Goal: Obtain resource: Download file/media

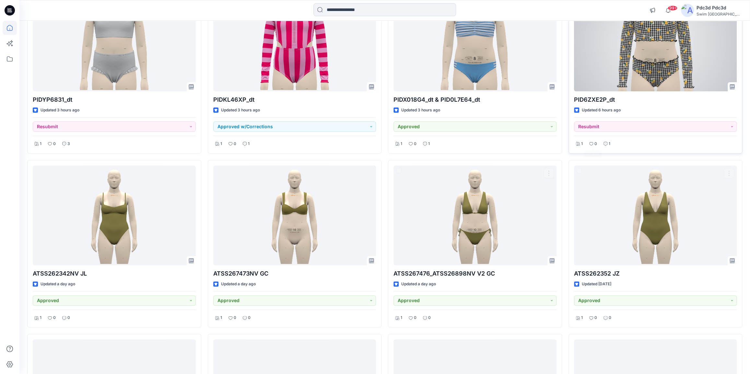
scroll to position [115, 0]
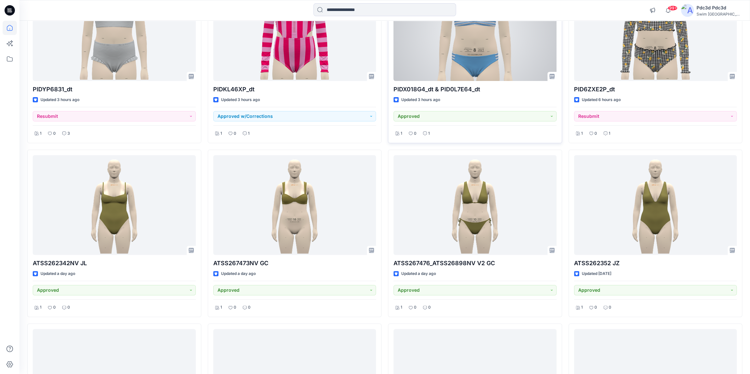
click at [509, 44] on div at bounding box center [474, 31] width 163 height 100
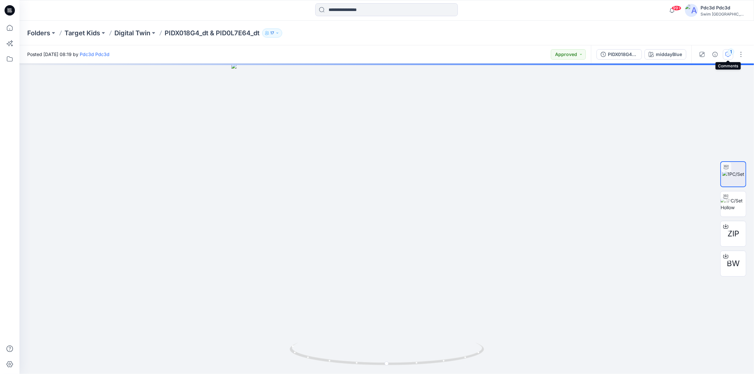
click at [728, 53] on icon "button" at bounding box center [728, 54] width 5 height 5
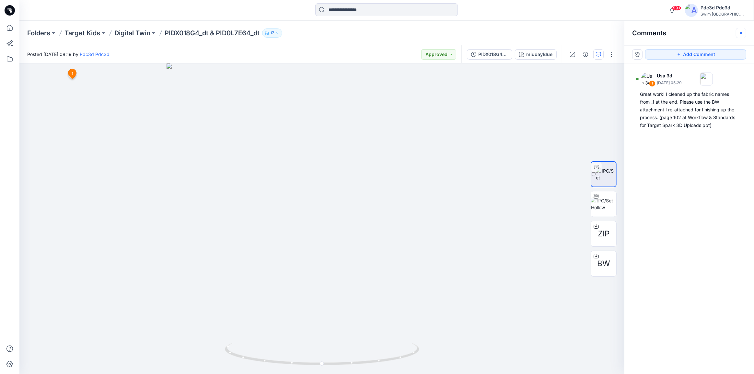
click at [741, 35] on icon "button" at bounding box center [741, 32] width 5 height 5
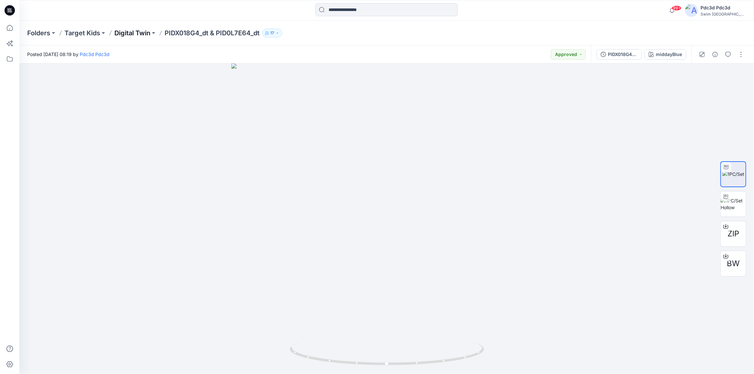
click at [148, 30] on p "Digital Twin" at bounding box center [132, 33] width 36 height 9
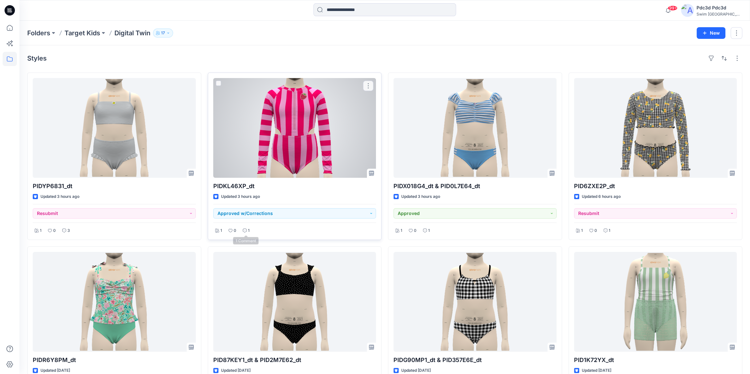
click at [246, 230] on div "1" at bounding box center [246, 231] width 11 height 8
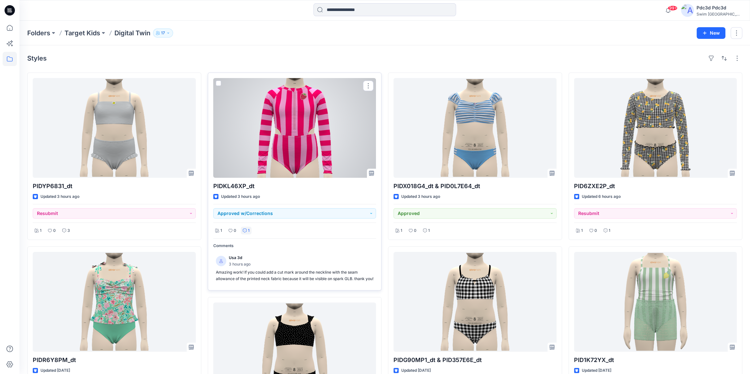
click at [246, 229] on div "1" at bounding box center [246, 231] width 11 height 8
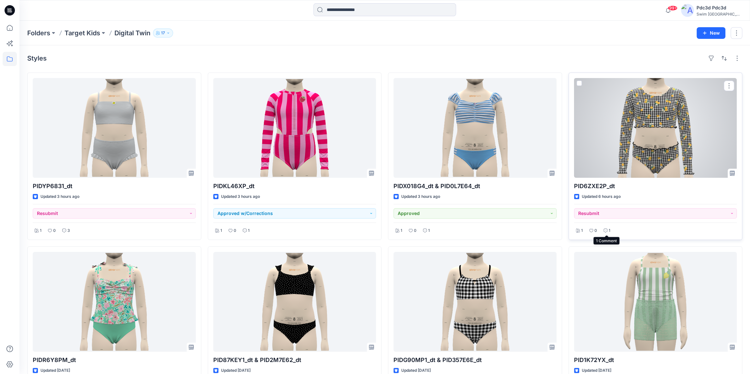
click at [609, 230] on p "1" at bounding box center [610, 231] width 2 height 7
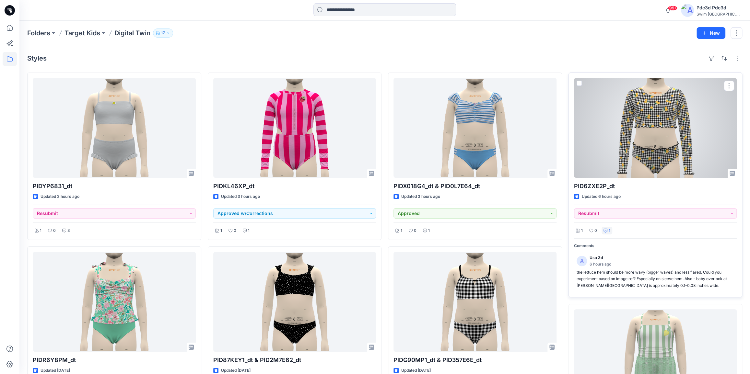
click at [609, 230] on p "1" at bounding box center [610, 231] width 2 height 7
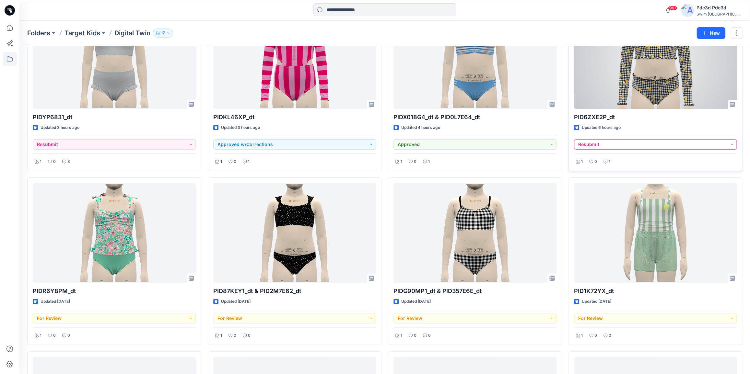
scroll to position [59, 0]
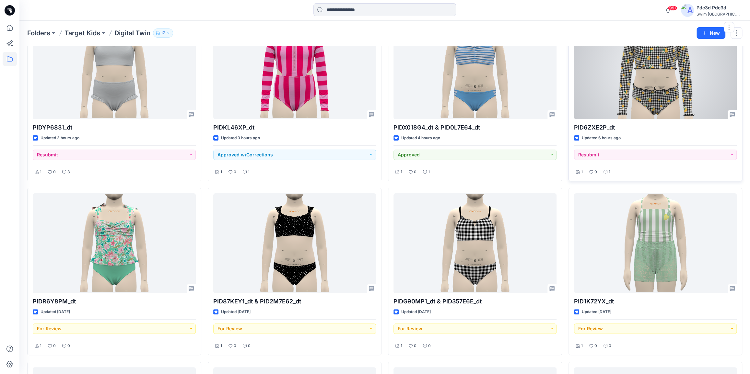
click at [668, 87] on div at bounding box center [655, 69] width 163 height 100
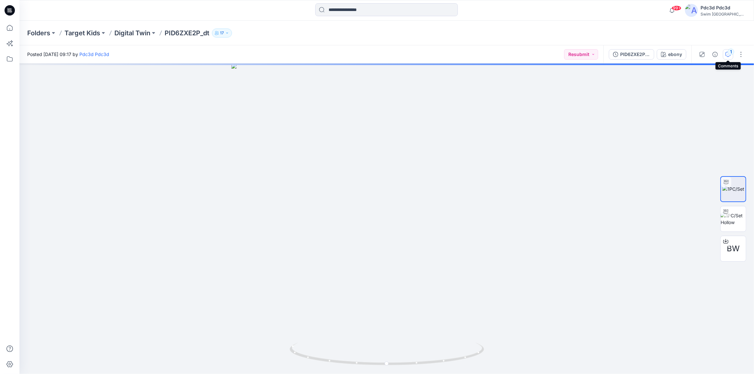
click at [726, 53] on icon "button" at bounding box center [728, 54] width 5 height 5
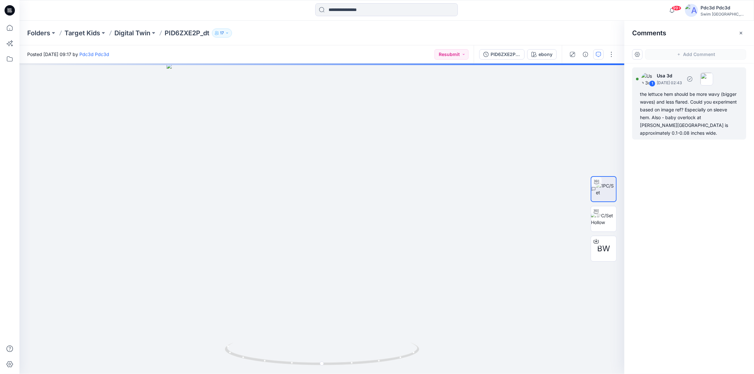
click at [671, 106] on div "the lettuce hem should be more wavy (bigger waves) and less flared. Could you e…" at bounding box center [689, 113] width 99 height 47
click at [700, 121] on div "the lettuce hem should be more wavy (bigger waves) and less flared. Could you e…" at bounding box center [689, 113] width 99 height 47
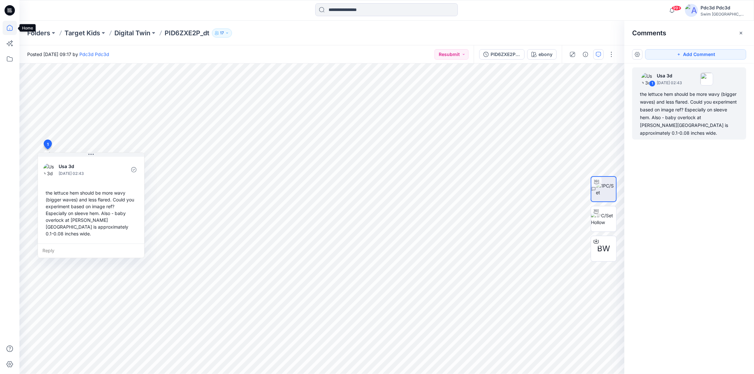
click at [12, 29] on icon at bounding box center [10, 28] width 14 height 14
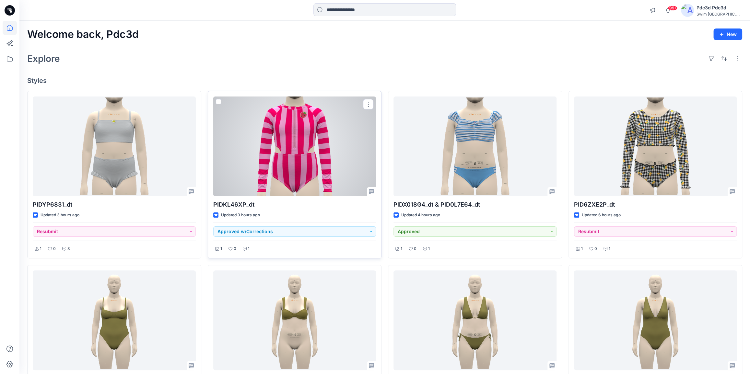
click at [305, 159] on div at bounding box center [294, 147] width 163 height 100
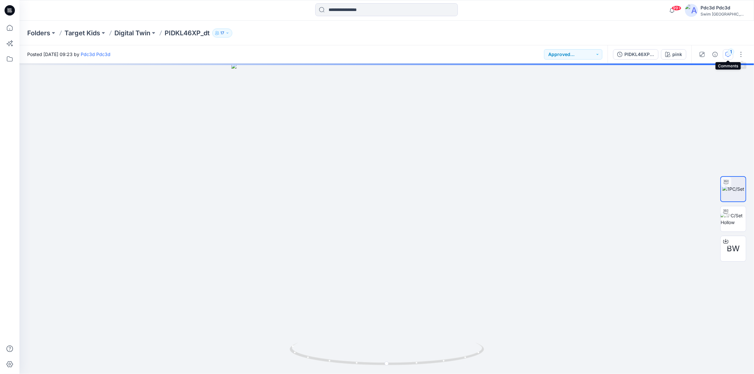
click at [729, 55] on icon "button" at bounding box center [728, 54] width 5 height 5
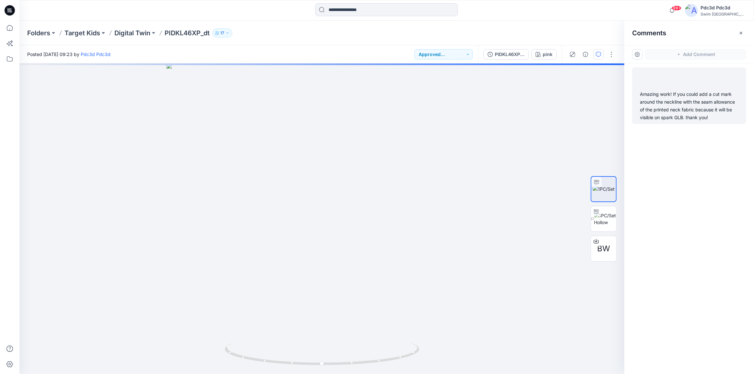
click at [687, 111] on div "Amazing work! If you could add a cut mark around the neckline with the seam all…" at bounding box center [689, 105] width 99 height 31
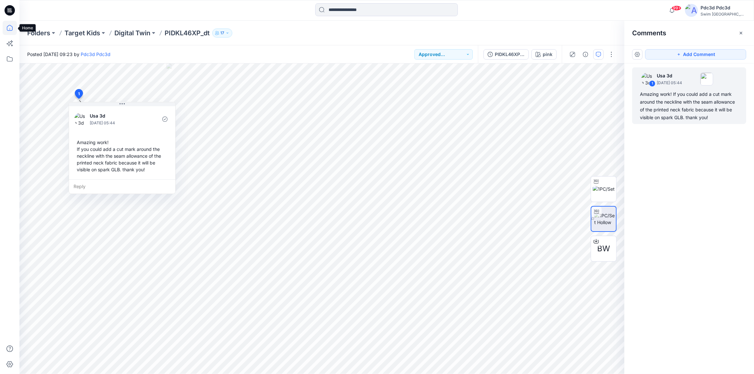
click at [6, 25] on icon at bounding box center [10, 28] width 14 height 14
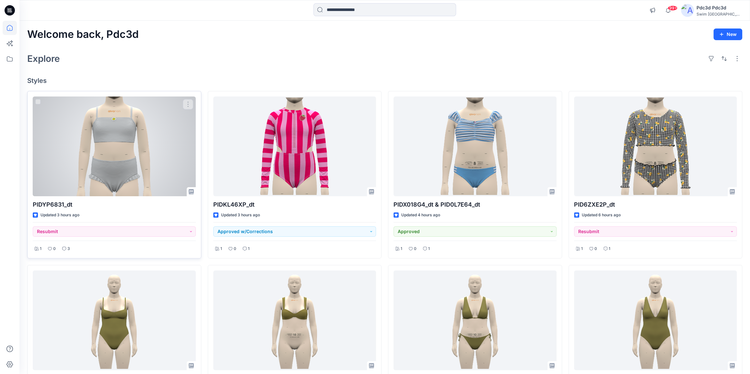
click at [103, 131] on div at bounding box center [114, 147] width 163 height 100
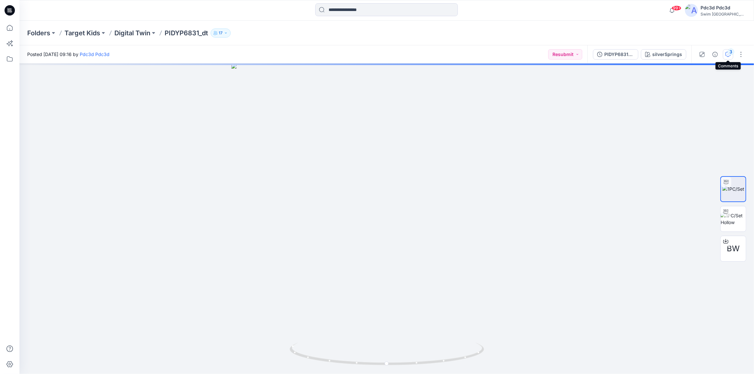
click at [726, 55] on icon "button" at bounding box center [728, 54] width 5 height 5
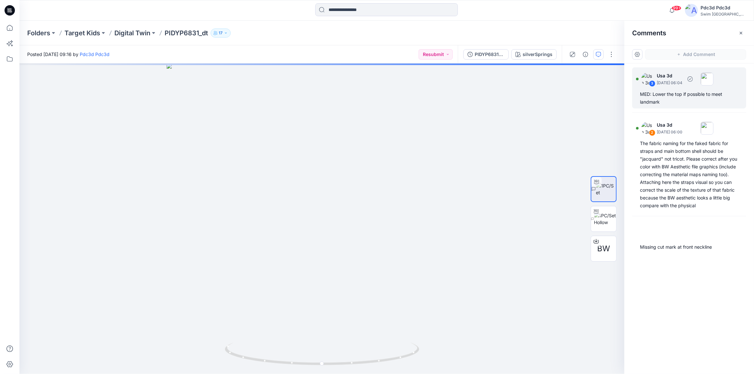
click at [669, 102] on div "MED: Lower the top if possible to meet landmark" at bounding box center [689, 98] width 99 height 16
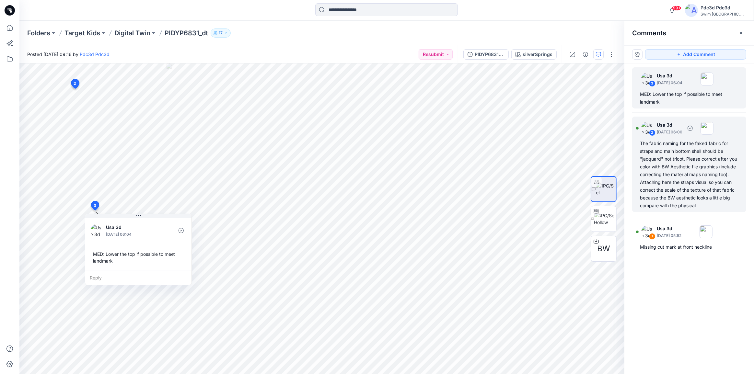
click at [677, 174] on div "The fabric naming for the faked fabric for straps and main bottom shell should …" at bounding box center [689, 175] width 99 height 70
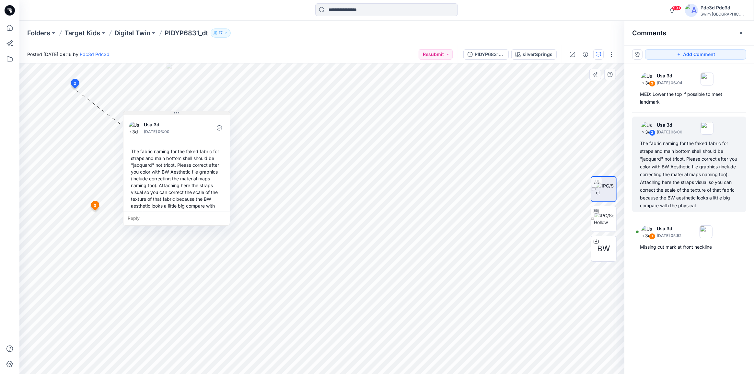
drag, startPoint x: 130, startPoint y: 94, endPoint x: 187, endPoint y: 114, distance: 60.4
click at [187, 114] on button at bounding box center [176, 113] width 106 height 4
drag, startPoint x: 188, startPoint y: 113, endPoint x: 176, endPoint y: 113, distance: 12.0
click at [176, 113] on button at bounding box center [162, 113] width 106 height 4
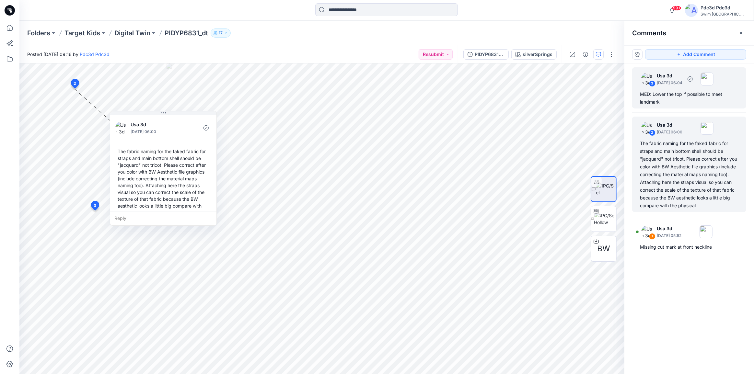
click at [687, 90] on div "3 Usa 3d September 18, 2025 06:04 MED: Lower the top if possible to meet landma…" at bounding box center [689, 87] width 114 height 41
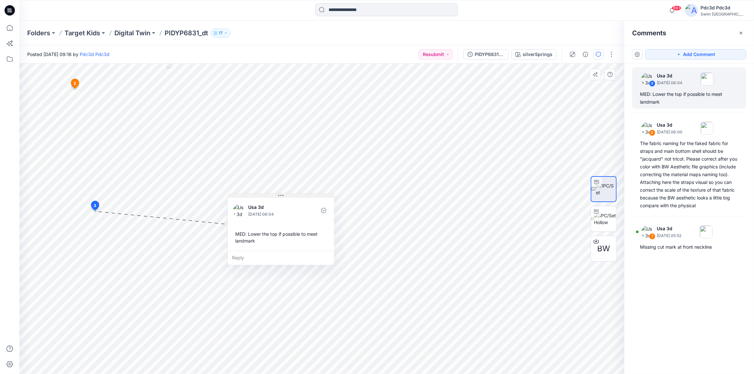
drag, startPoint x: 162, startPoint y: 217, endPoint x: 304, endPoint y: 197, distance: 144.0
click at [304, 197] on button at bounding box center [281, 196] width 106 height 4
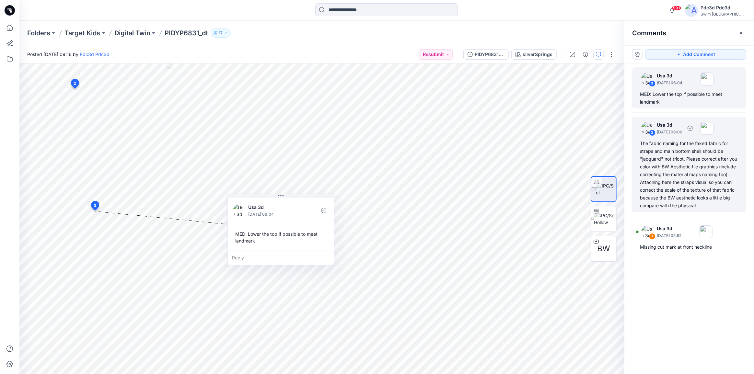
click at [738, 157] on div "The fabric naming for the faked fabric for straps and main bottom shell should …" at bounding box center [689, 175] width 99 height 70
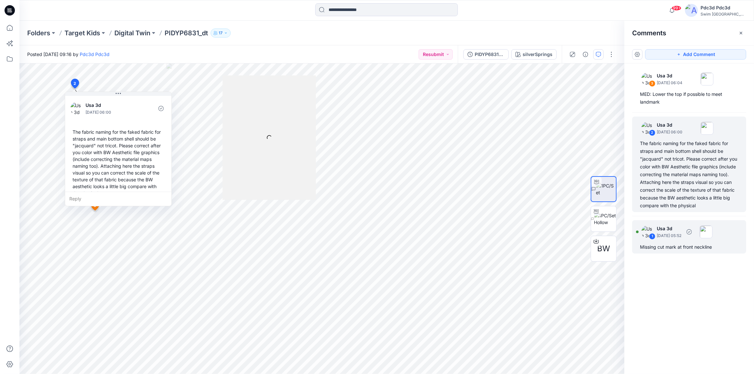
click at [682, 250] on div "Missing cut mark at front neckline" at bounding box center [689, 247] width 99 height 8
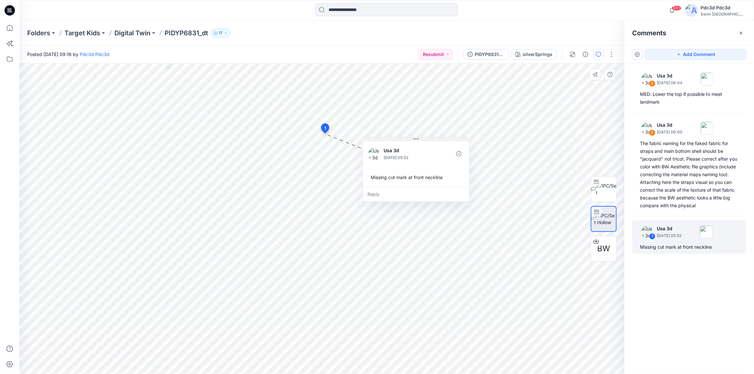
drag, startPoint x: 337, startPoint y: 139, endPoint x: 384, endPoint y: 139, distance: 47.3
click at [384, 139] on button at bounding box center [416, 139] width 106 height 4
drag, startPoint x: 422, startPoint y: 154, endPoint x: 410, endPoint y: 152, distance: 12.7
click at [422, 152] on button at bounding box center [449, 152] width 106 height 4
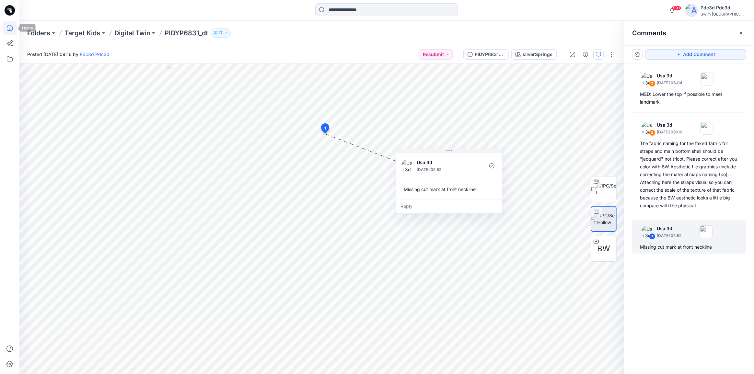
click at [12, 27] on icon at bounding box center [10, 28] width 6 height 6
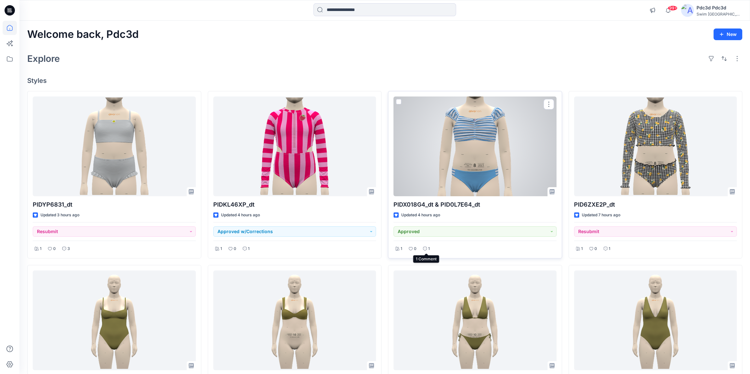
click at [423, 249] on icon at bounding box center [425, 249] width 4 height 4
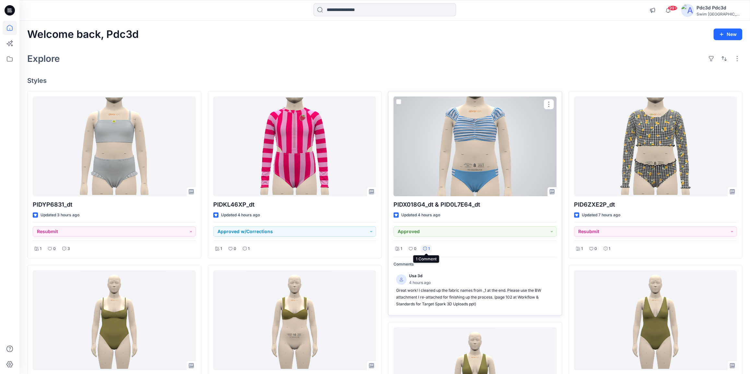
click at [426, 248] on icon at bounding box center [425, 249] width 4 height 4
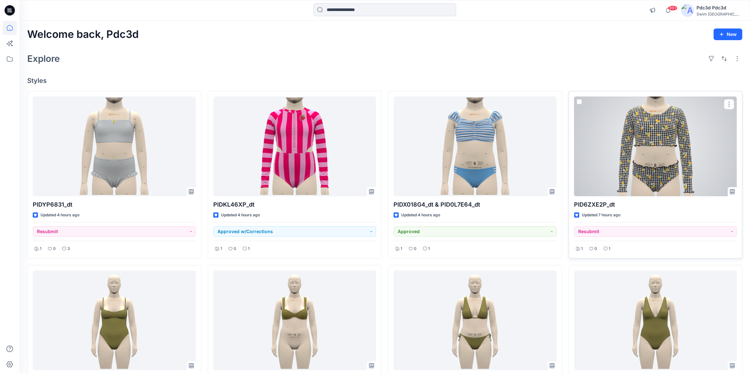
click at [641, 171] on div at bounding box center [655, 147] width 163 height 100
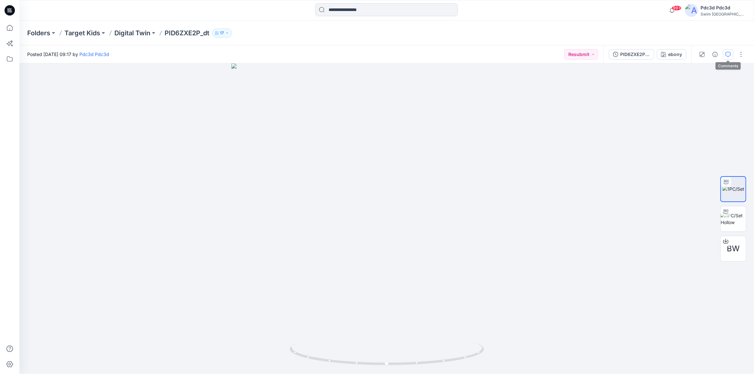
click at [727, 55] on icon "button" at bounding box center [728, 54] width 5 height 5
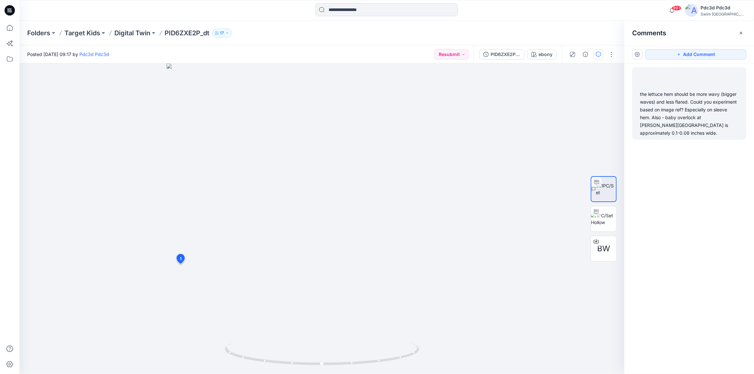
click at [681, 103] on div "the lettuce hem should be more wavy (bigger waves) and less flared. Could you e…" at bounding box center [689, 113] width 99 height 47
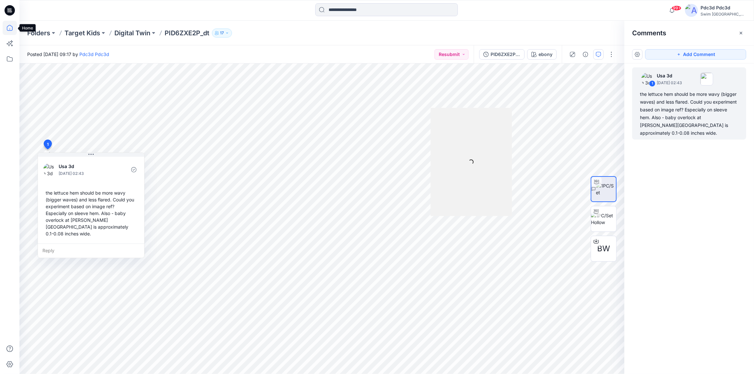
click at [14, 27] on icon at bounding box center [10, 28] width 14 height 14
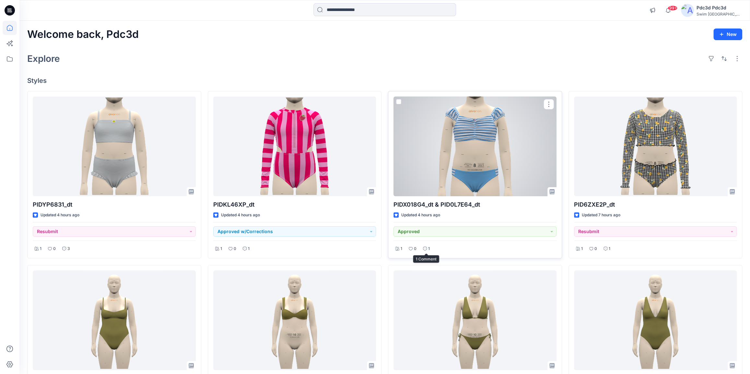
click at [429, 249] on p "1" at bounding box center [429, 249] width 2 height 7
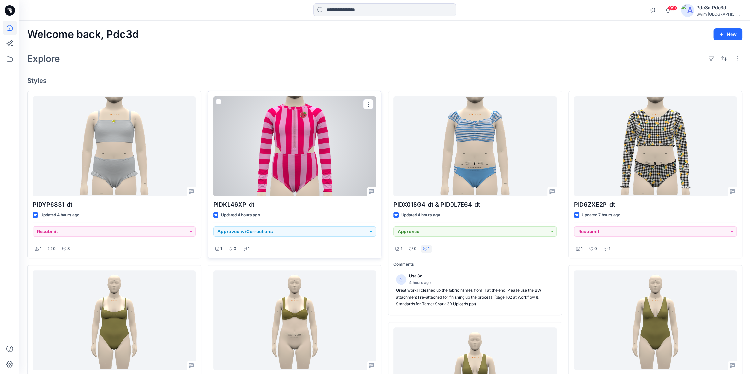
click at [273, 130] on div at bounding box center [294, 147] width 163 height 100
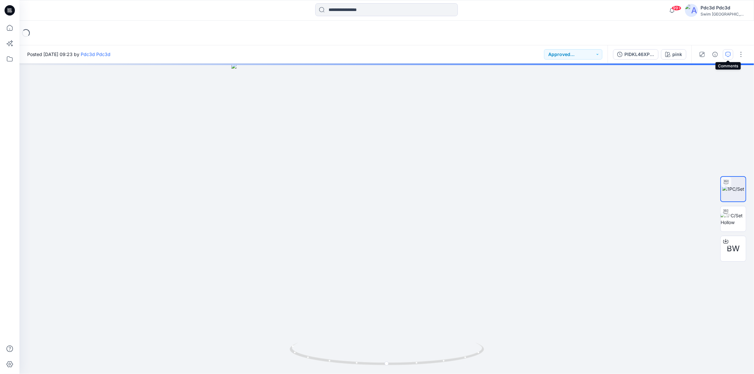
click at [728, 52] on icon "button" at bounding box center [728, 54] width 5 height 5
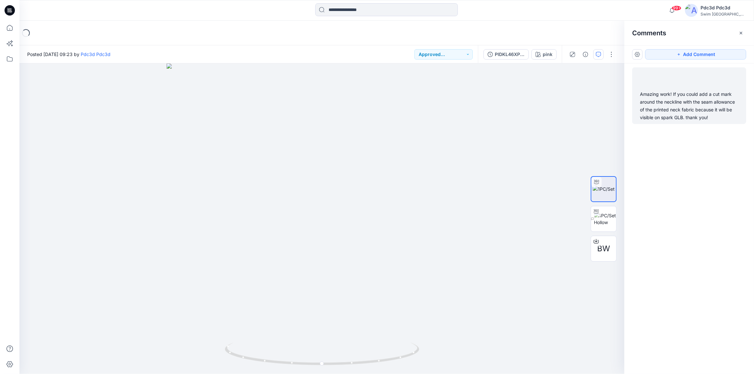
click at [689, 112] on div "Amazing work! If you could add a cut mark around the neckline with the seam all…" at bounding box center [689, 105] width 99 height 31
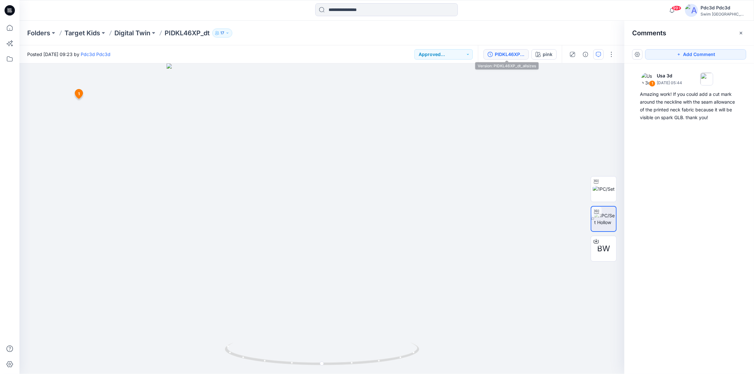
click at [493, 52] on button "PIDKL46XP_dt_allsizes" at bounding box center [506, 54] width 45 height 10
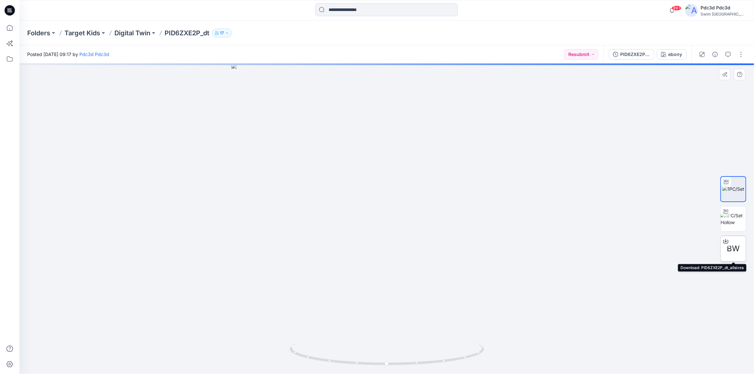
click at [724, 241] on icon at bounding box center [725, 241] width 5 height 5
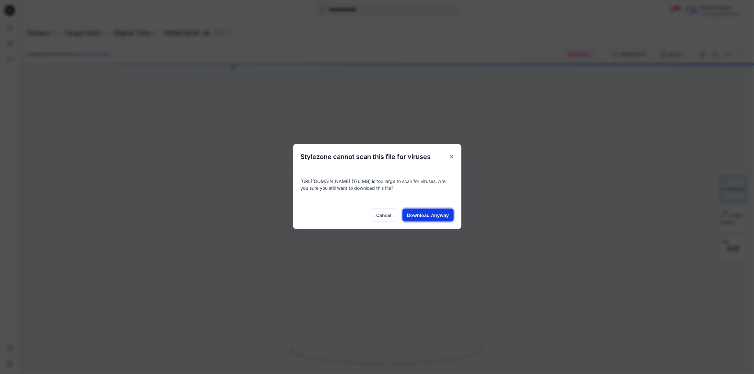
click at [433, 217] on span "Download Anyway" at bounding box center [428, 215] width 42 height 7
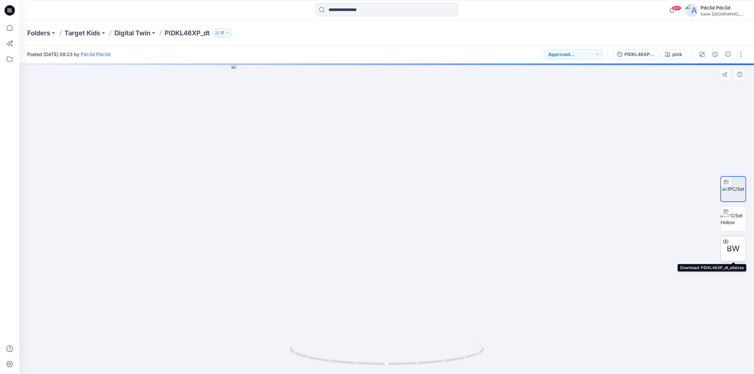
click at [724, 239] on icon at bounding box center [725, 241] width 5 height 5
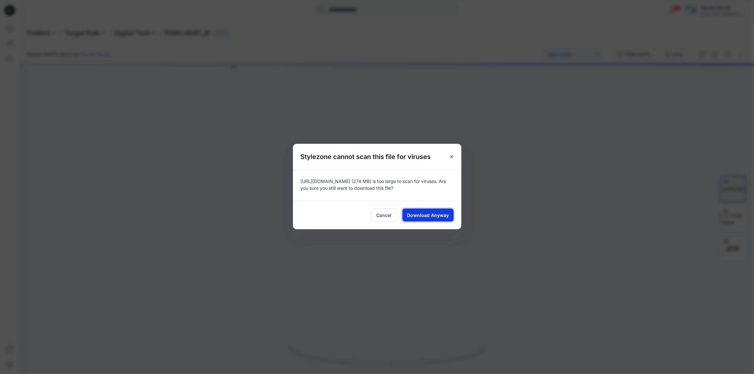
click at [437, 216] on span "Download Anyway" at bounding box center [428, 215] width 42 height 7
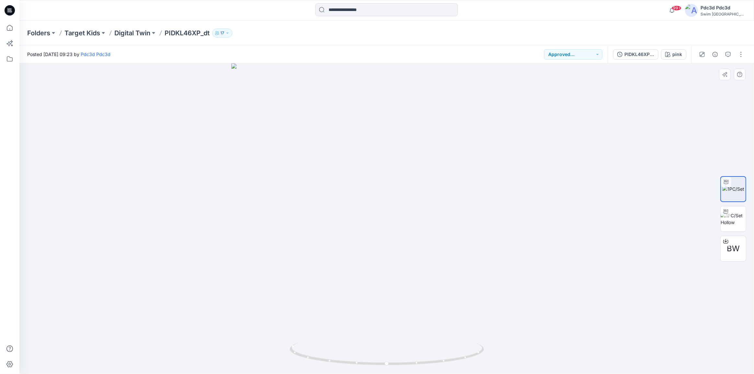
click at [405, 170] on div at bounding box center [386, 219] width 735 height 311
click at [8, 26] on icon at bounding box center [10, 28] width 14 height 14
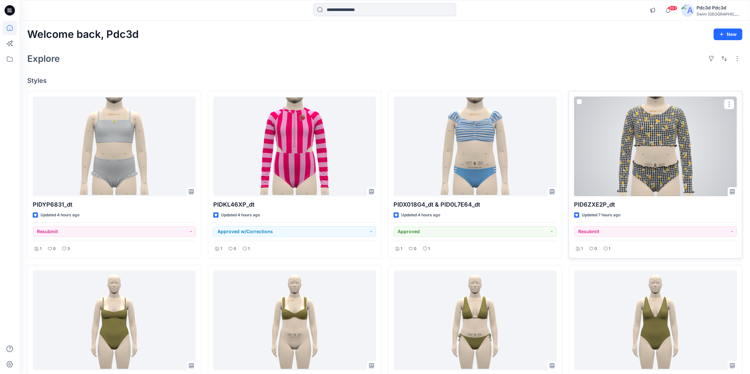
click at [634, 149] on div at bounding box center [655, 147] width 163 height 100
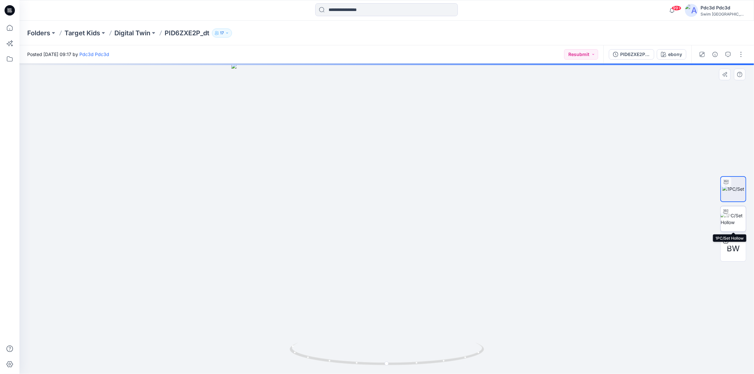
click at [735, 212] on img at bounding box center [733, 219] width 25 height 14
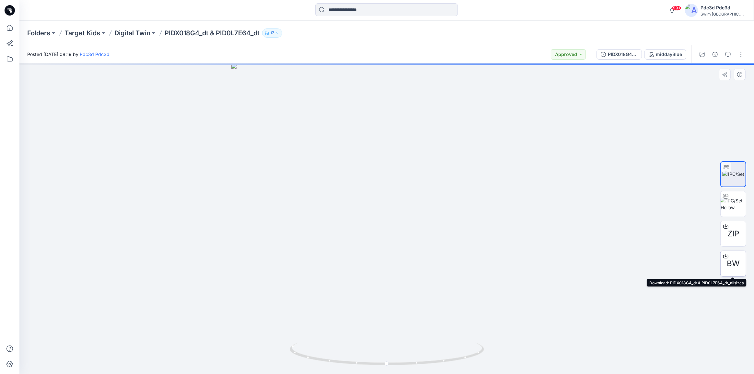
click at [725, 257] on icon at bounding box center [725, 256] width 5 height 5
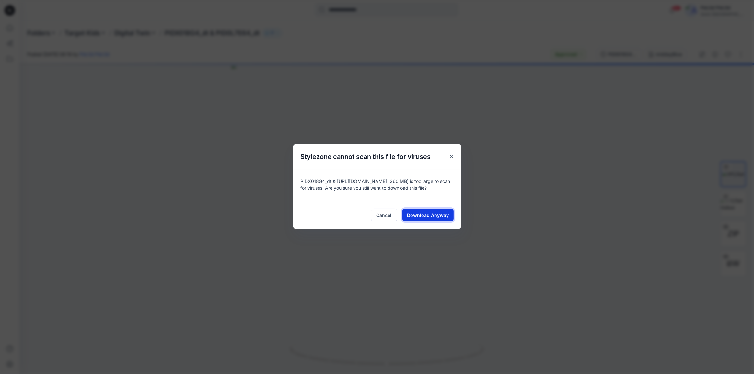
click at [438, 214] on span "Download Anyway" at bounding box center [428, 215] width 42 height 7
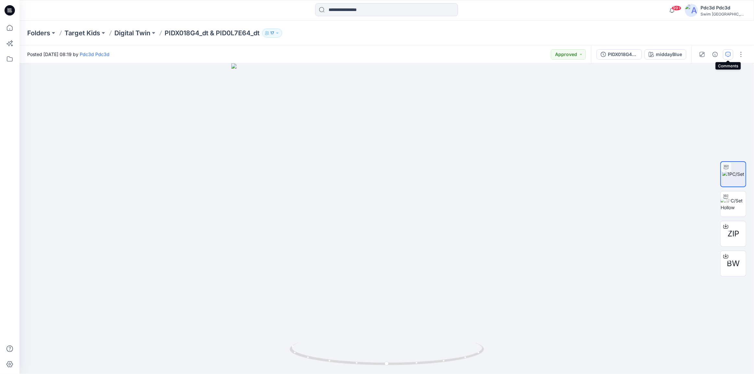
click at [728, 52] on icon "button" at bounding box center [728, 54] width 5 height 5
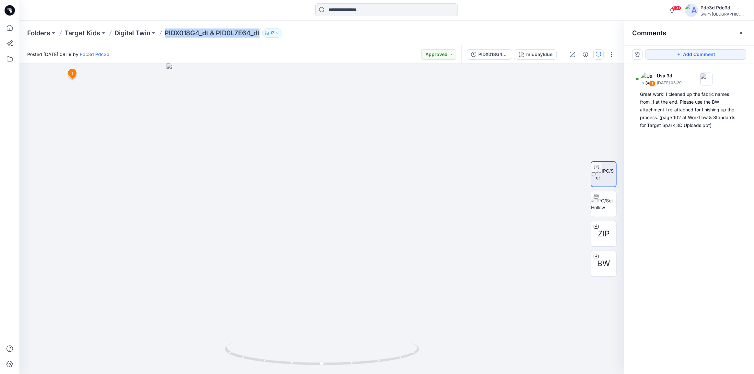
drag, startPoint x: 164, startPoint y: 34, endPoint x: 262, endPoint y: 37, distance: 97.9
click at [262, 37] on div "Folders Target Kids Digital Twin PIDX018G4_dt & PID0L7E64_dt 17" at bounding box center [361, 33] width 669 height 9
click at [179, 41] on div "Folders Target Kids Digital Twin PIDX018G4_dt & PID0L7E64_dt 17" at bounding box center [386, 33] width 735 height 25
drag, startPoint x: 164, startPoint y: 33, endPoint x: 262, endPoint y: 39, distance: 98.4
click at [262, 39] on div "Folders Target Kids Digital Twin PIDX018G4_dt & PID0L7E64_dt 17" at bounding box center [386, 33] width 735 height 25
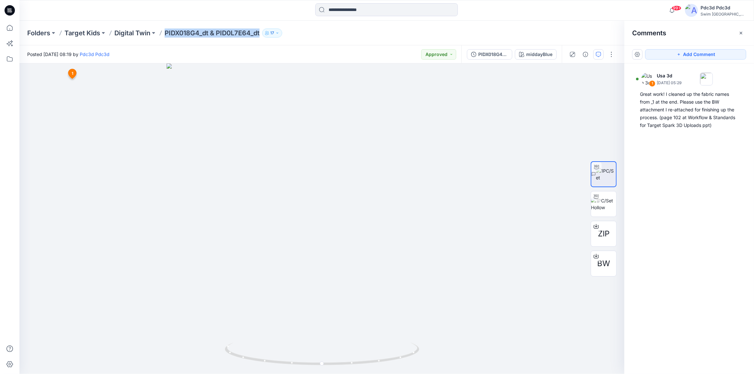
copy p "PIDX018G4_dt & PID0L7E64_dt"
click at [173, 45] on div "Posted [DATE] 08:19 by Pdc3d Pdc3d Approved" at bounding box center [240, 54] width 442 height 18
drag, startPoint x: 165, startPoint y: 34, endPoint x: 261, endPoint y: 36, distance: 95.6
click at [260, 36] on p "PIDX018G4_dt & PID0L7E64_dt" at bounding box center [212, 33] width 95 height 9
copy p "PIDX018G4_dt & PID0L7E64_dt"
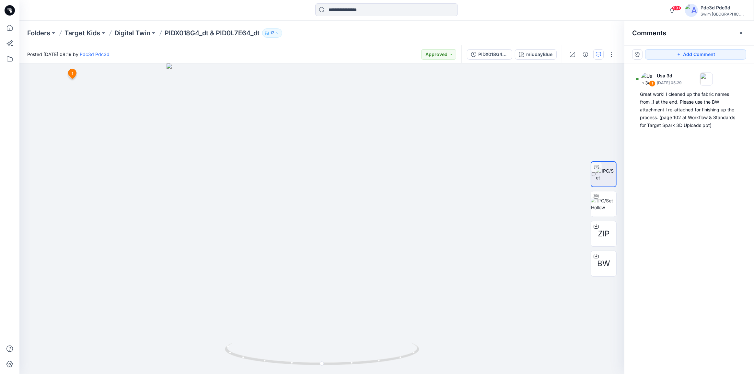
click at [315, 35] on div "Folders Target Kids Digital Twin PIDX018G4_dt & PID0L7E64_dt 17" at bounding box center [361, 33] width 669 height 9
